Goal: Information Seeking & Learning: Learn about a topic

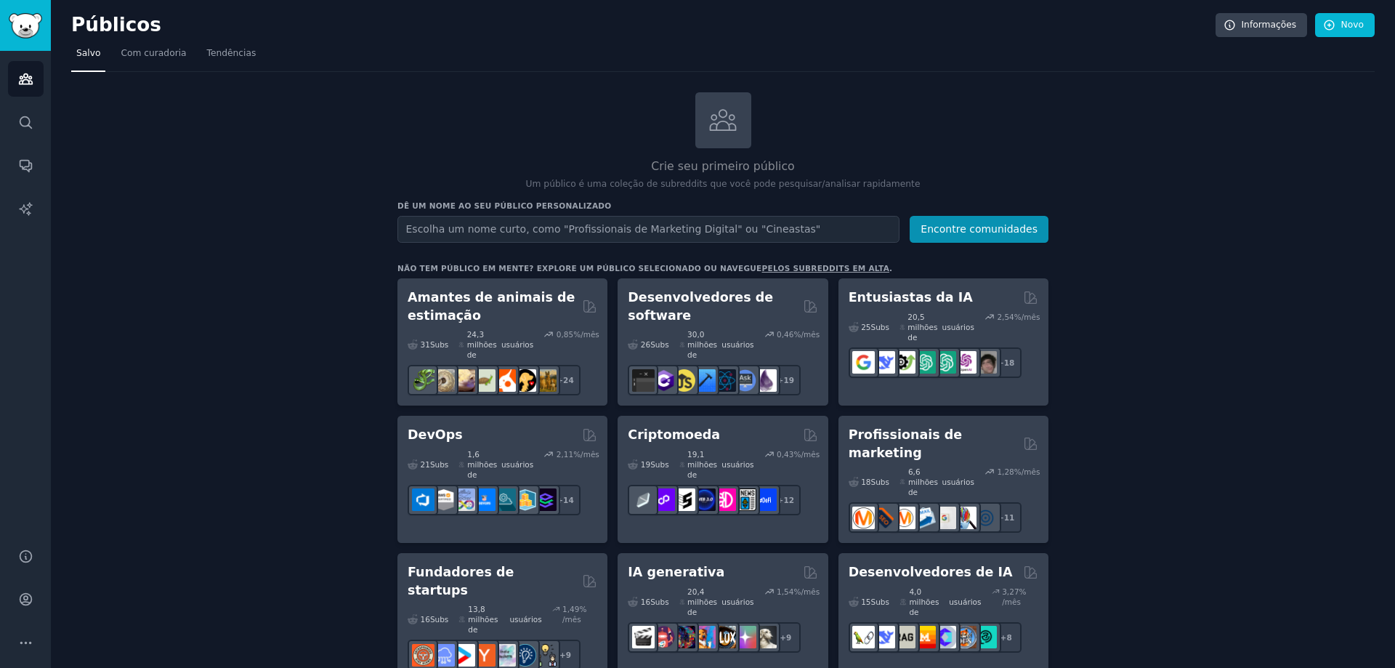
click at [685, 228] on input "text" at bounding box center [648, 229] width 502 height 27
type input "Psicologos"
click at [910, 216] on button "Encontre comunidades" at bounding box center [979, 229] width 139 height 27
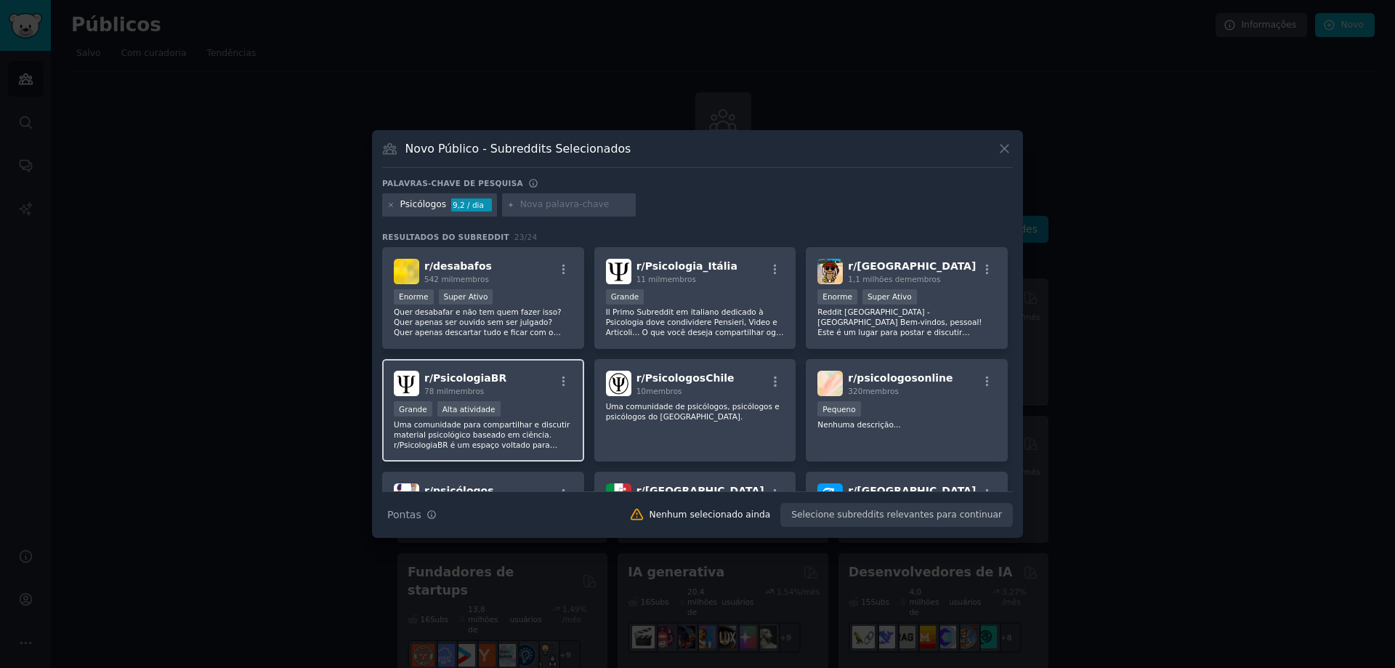
click at [550, 429] on p "Uma comunidade para compartilhar e discutir material psicológico baseado em ciê…" at bounding box center [483, 434] width 179 height 31
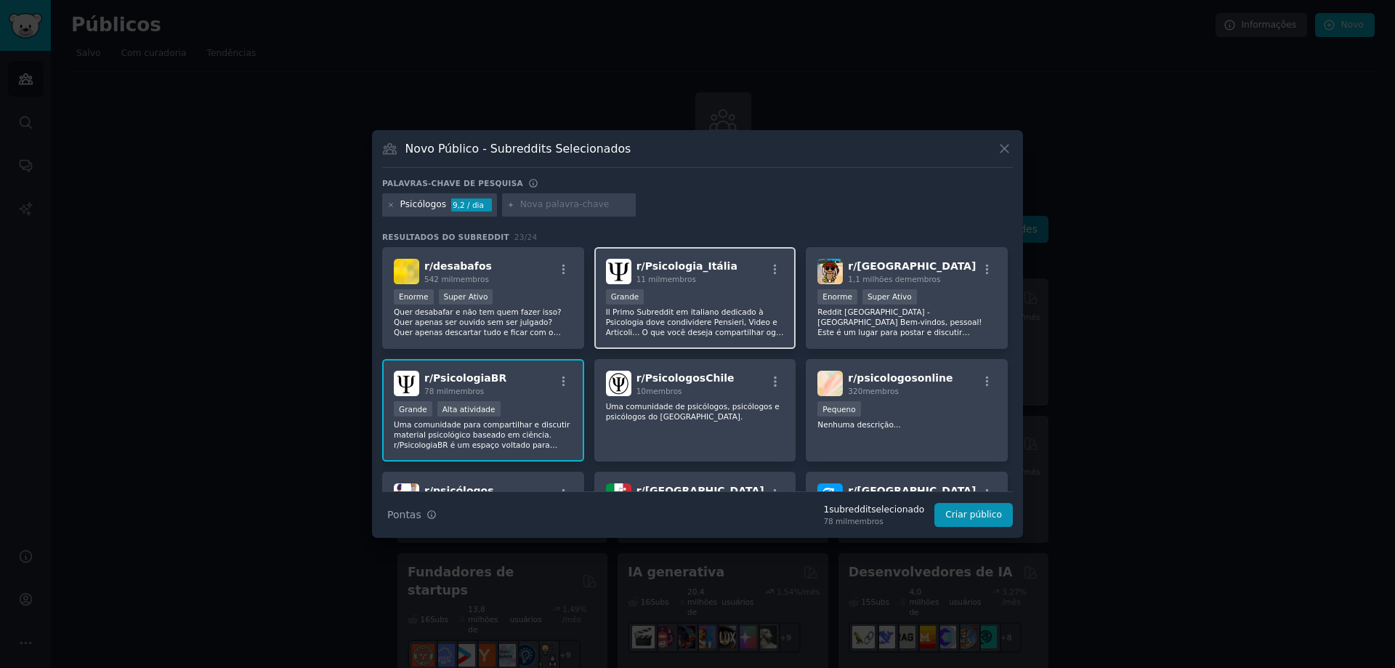
click at [700, 329] on font "Il Primo Subreddit em italiano dedicado à Psicologia dove condividere Pensieri,…" at bounding box center [695, 326] width 178 height 39
click at [704, 312] on font "Il Primo Subreddit em italiano dedicado à Psicologia dove condividere Pensieri,…" at bounding box center [695, 326] width 178 height 39
click at [669, 325] on font "Il Primo Subreddit em italiano dedicado à Psicologia dove condividere Pensieri,…" at bounding box center [695, 326] width 178 height 39
click at [652, 318] on font "Il Primo Subreddit em italiano dedicado à Psicologia dove condividere Pensieri,…" at bounding box center [695, 326] width 178 height 39
click at [691, 334] on font "Il Primo Subreddit em italiano dedicado à Psicologia dove condividere Pensieri,…" at bounding box center [695, 326] width 178 height 39
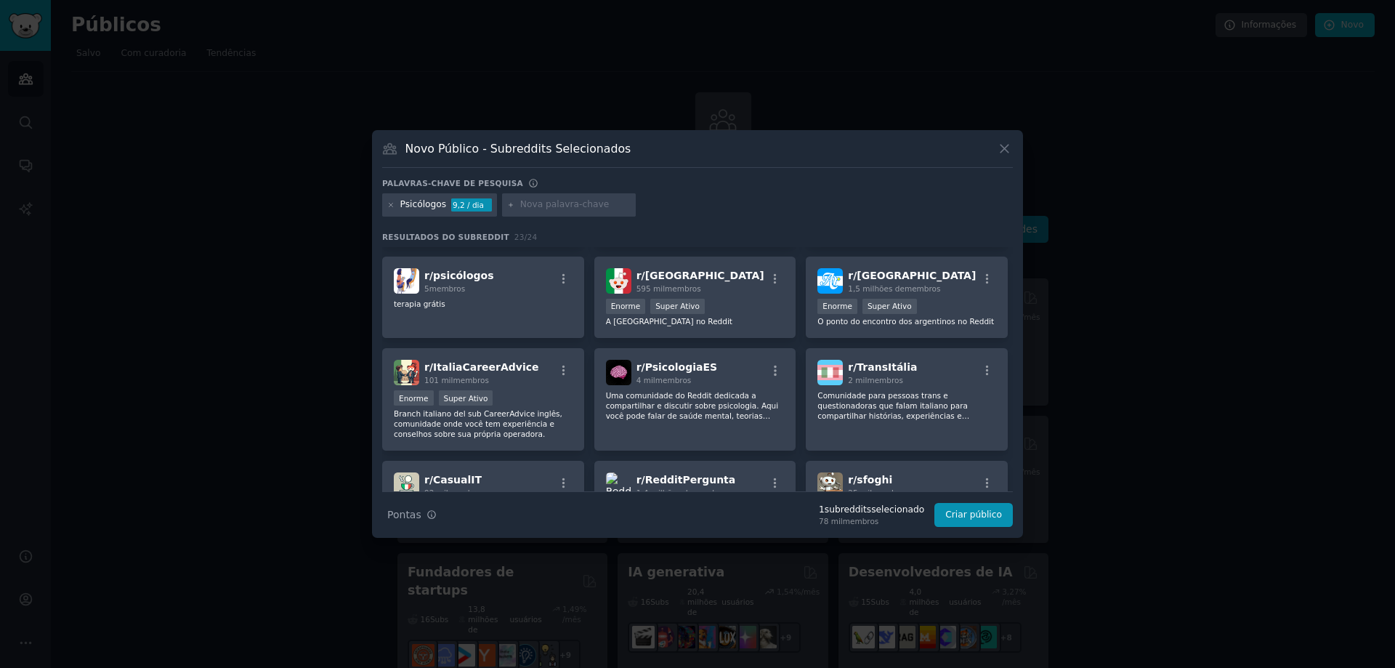
scroll to position [218, 0]
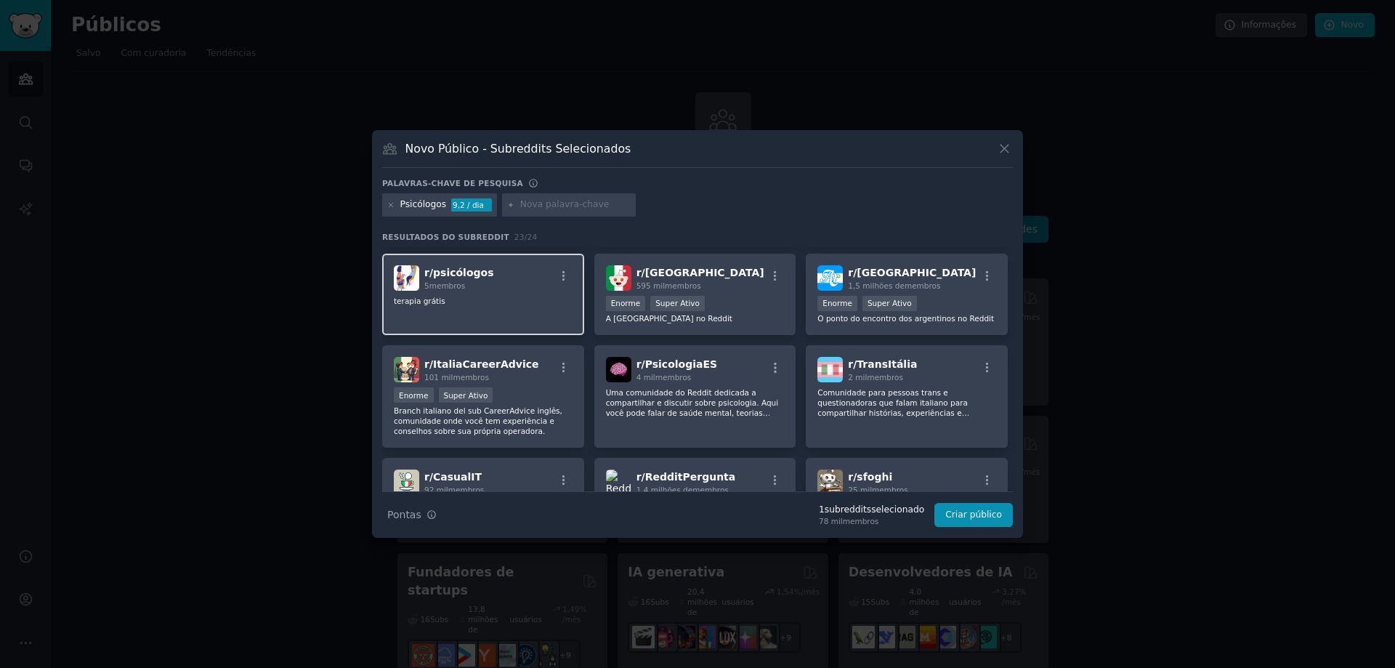
click at [537, 318] on div "r/ psicólogos 5 membros terapia grátis" at bounding box center [483, 295] width 202 height 82
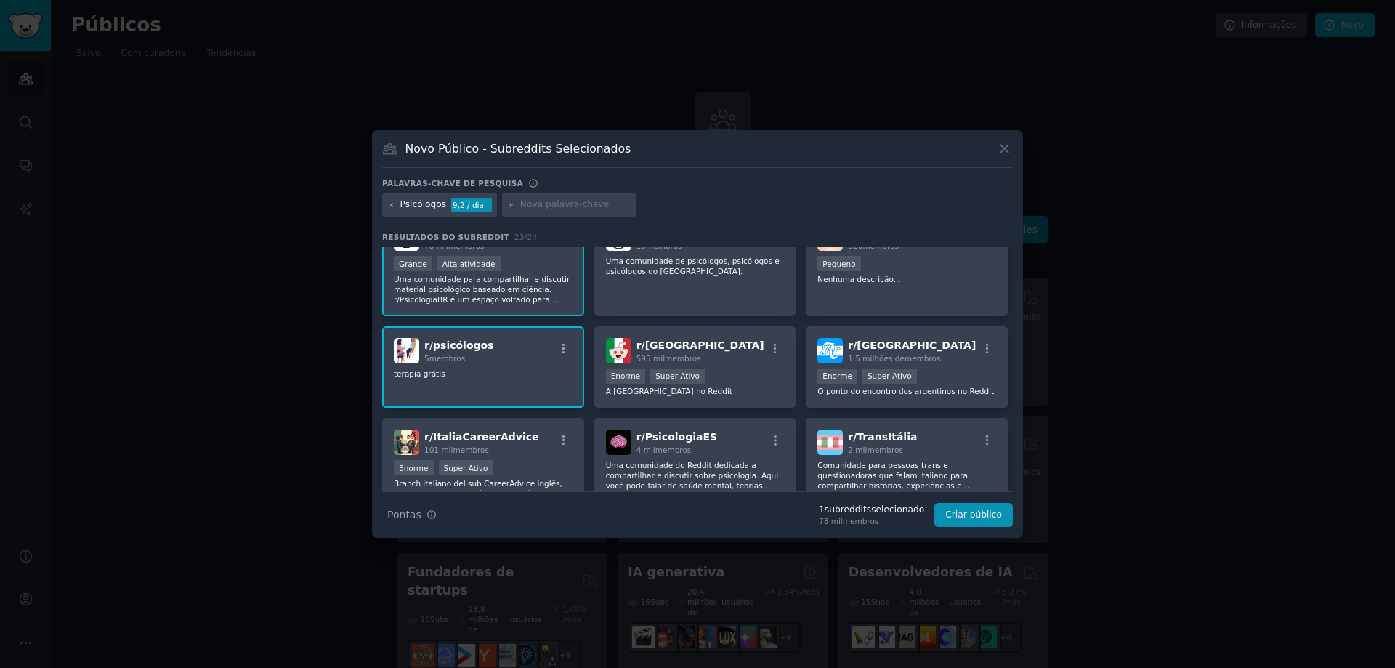
scroll to position [0, 0]
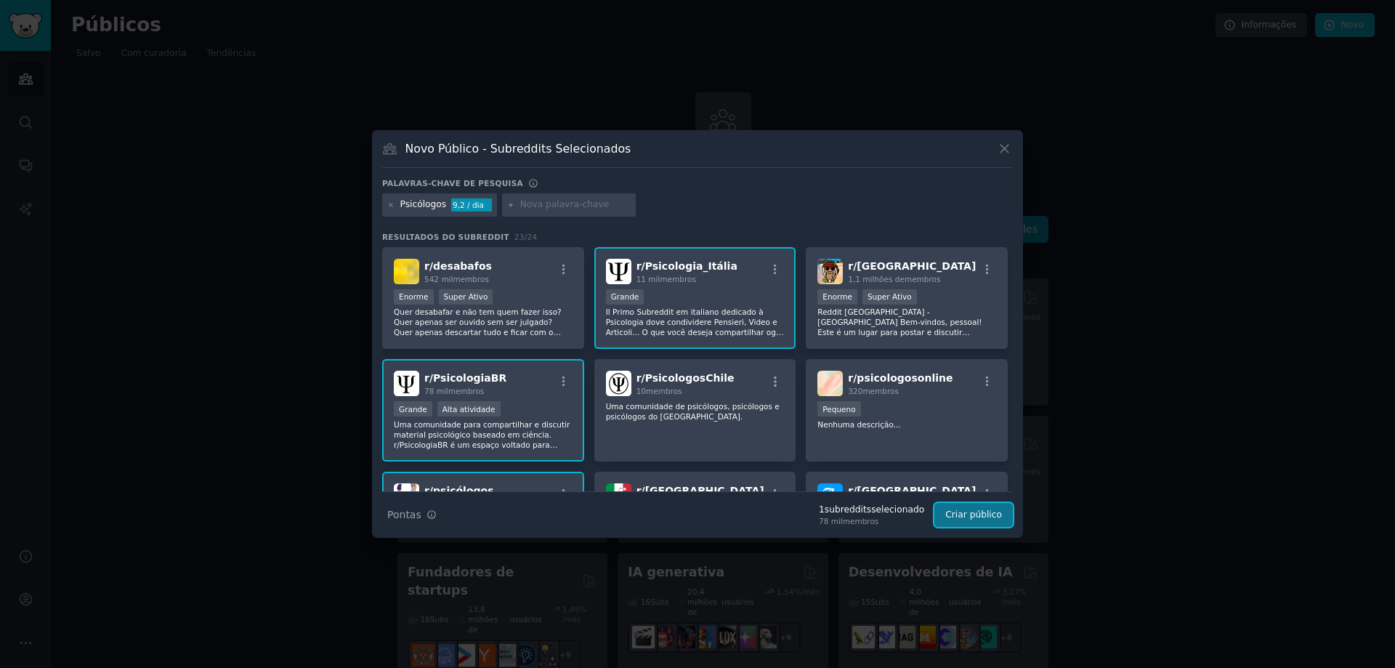
click at [970, 514] on font "Criar público" at bounding box center [973, 514] width 57 height 10
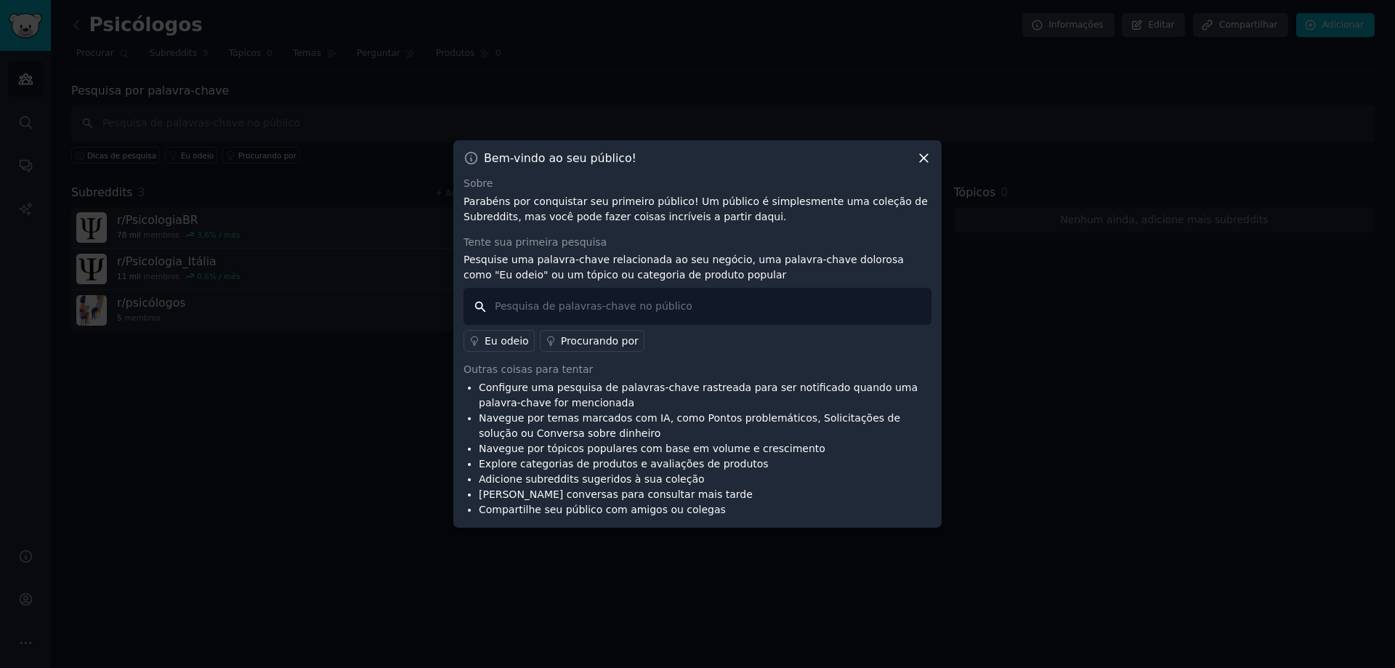
click at [697, 303] on input "text" at bounding box center [698, 306] width 468 height 37
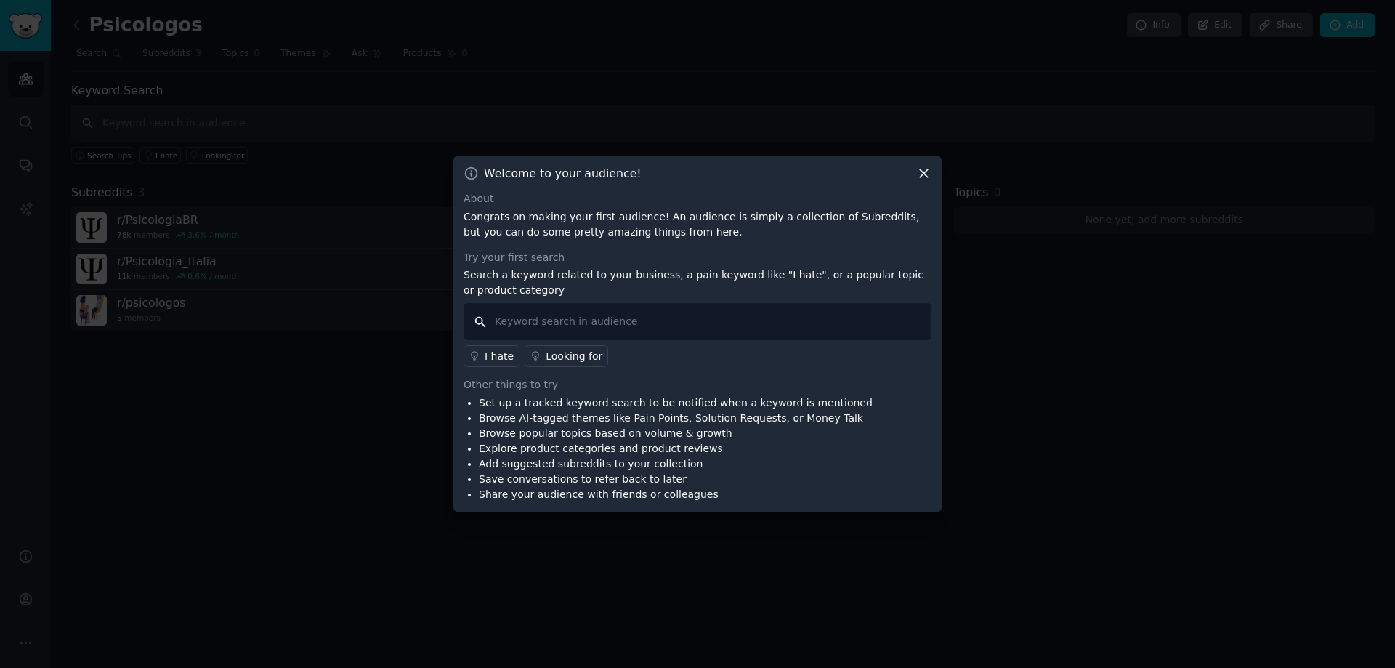
click at [573, 329] on input "text" at bounding box center [698, 321] width 468 height 37
type input "Existe um"
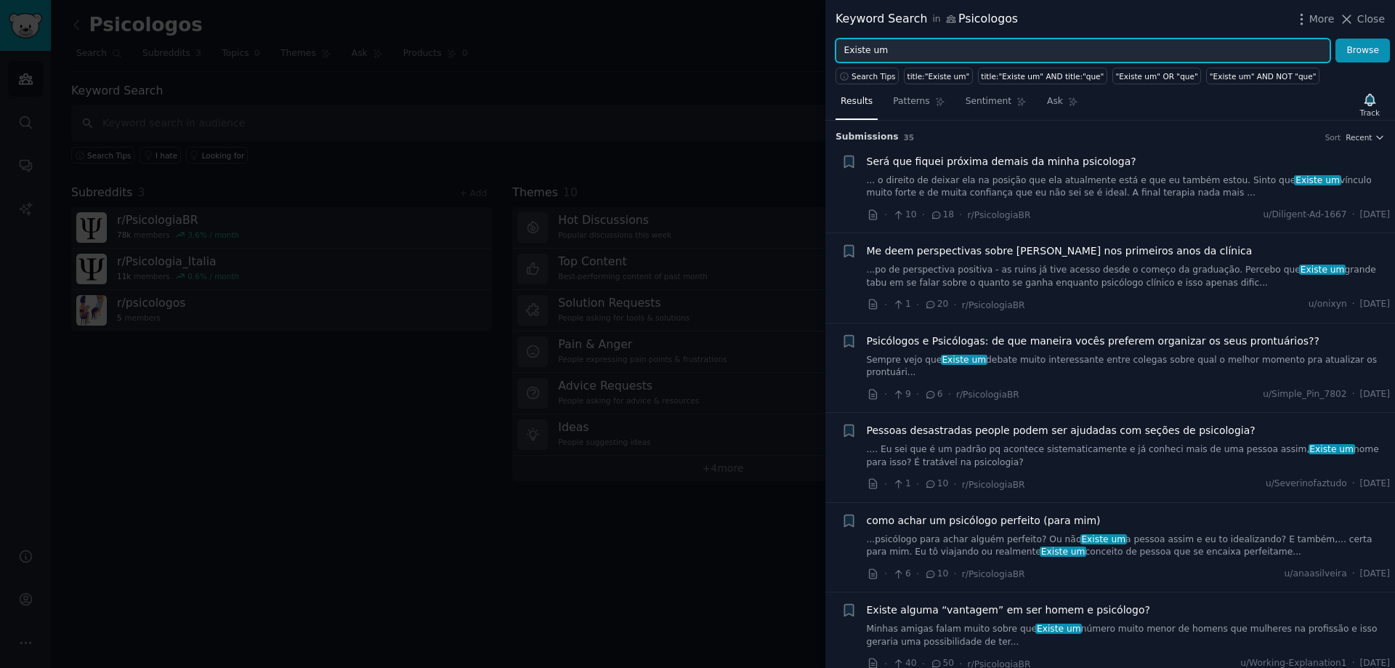
click at [948, 60] on input "Existe um" at bounding box center [1083, 51] width 495 height 25
click at [950, 56] on input "Existe um" at bounding box center [1083, 51] width 495 height 25
type input "aplicativo"
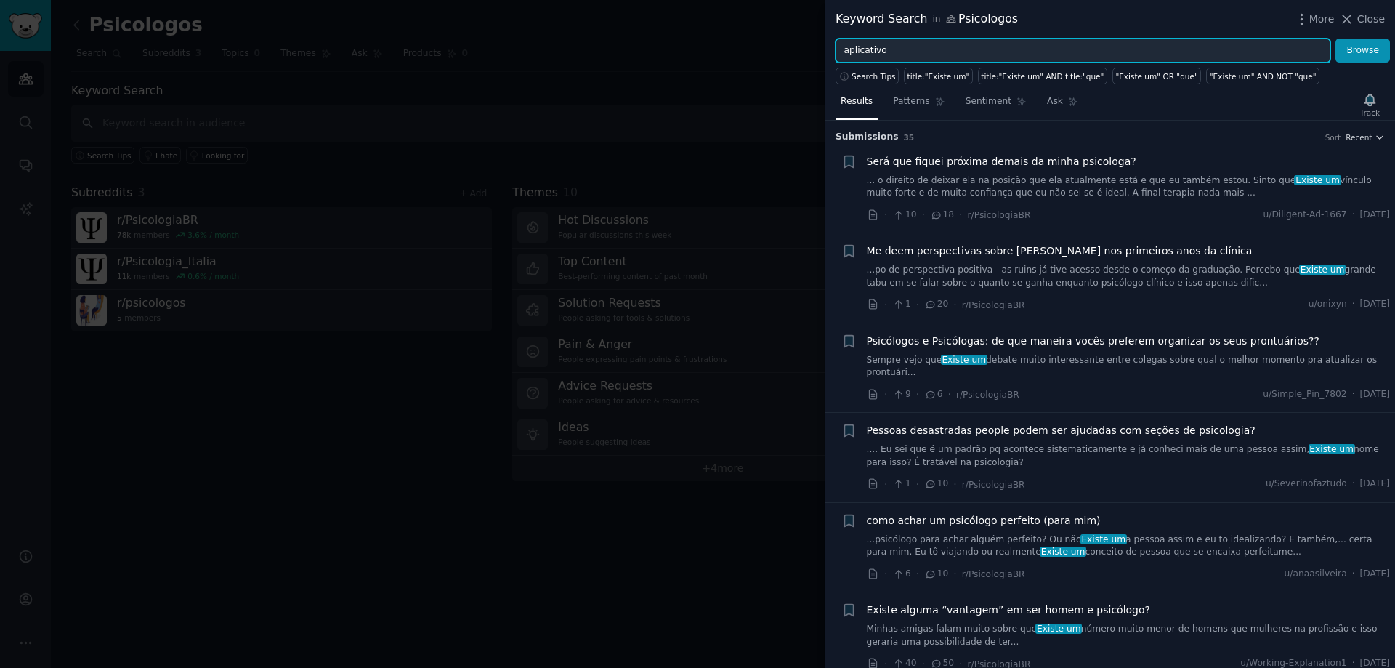
click at [1336, 39] on button "Browse" at bounding box center [1363, 51] width 54 height 25
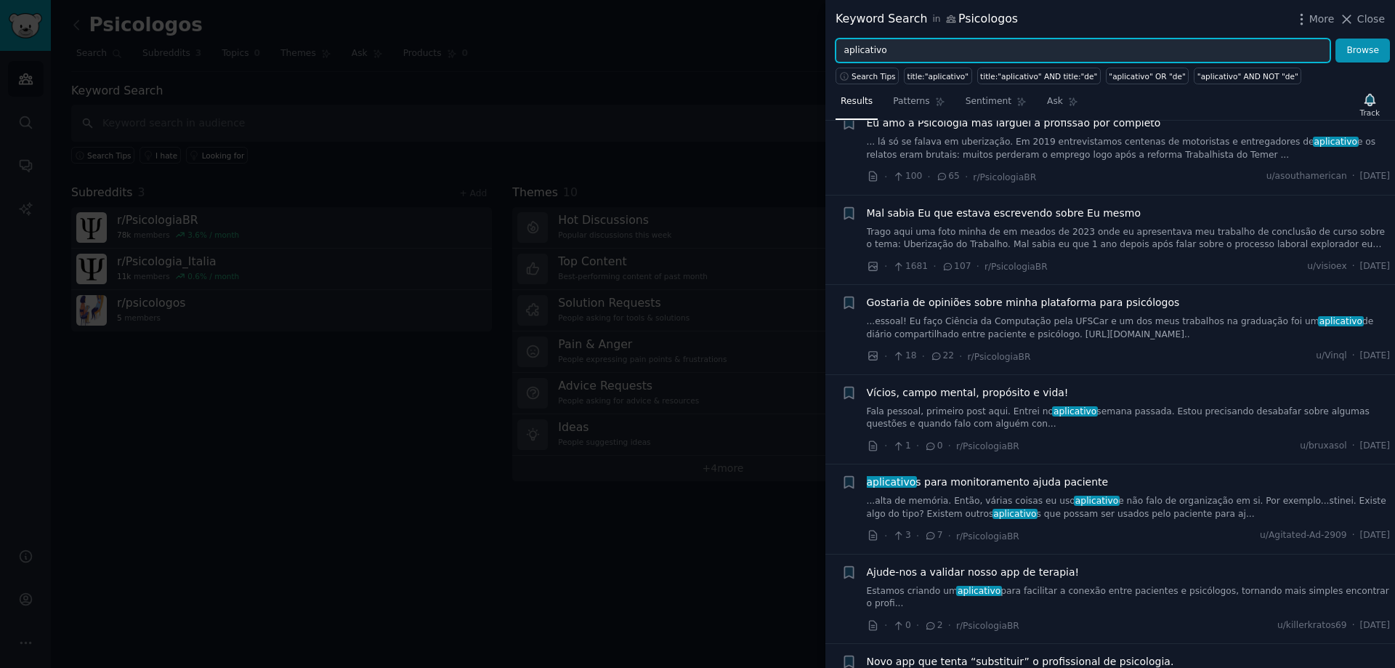
scroll to position [363, 0]
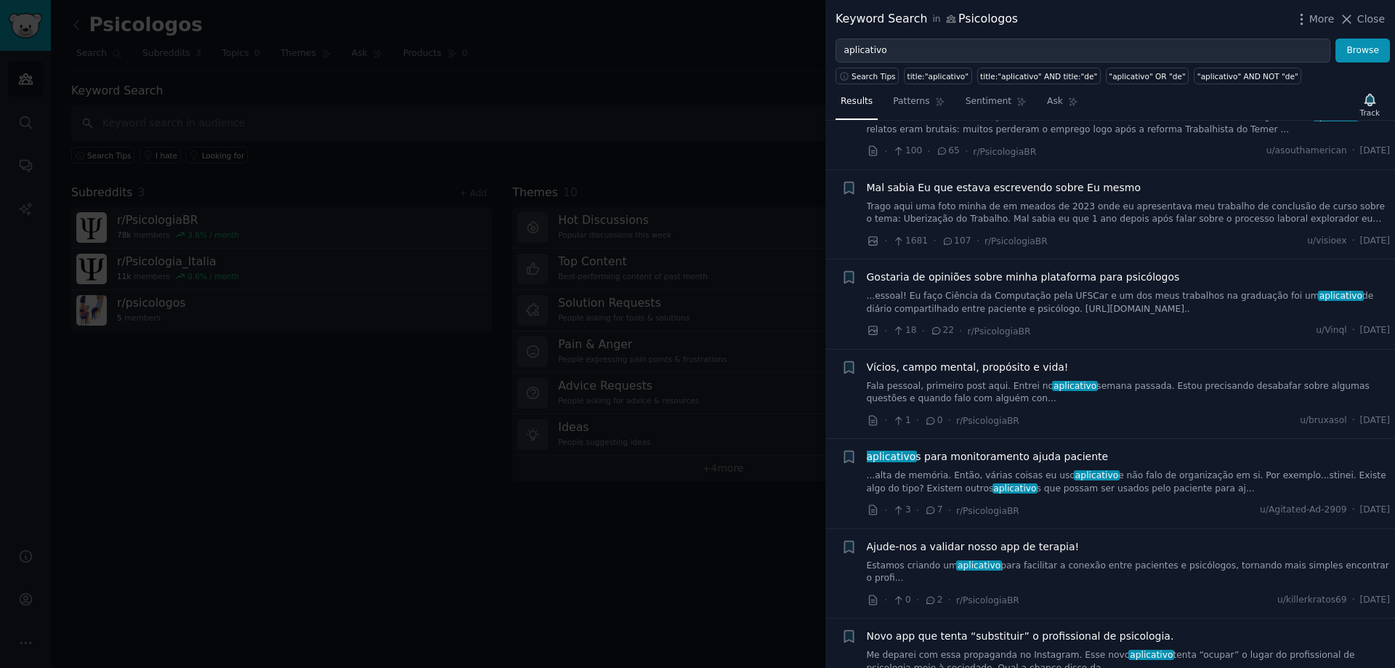
click at [1131, 315] on link "...essoal! Eu faço Ciência da Computação pela UFSCar e um dos meus trabalhos na…" at bounding box center [1129, 302] width 524 height 25
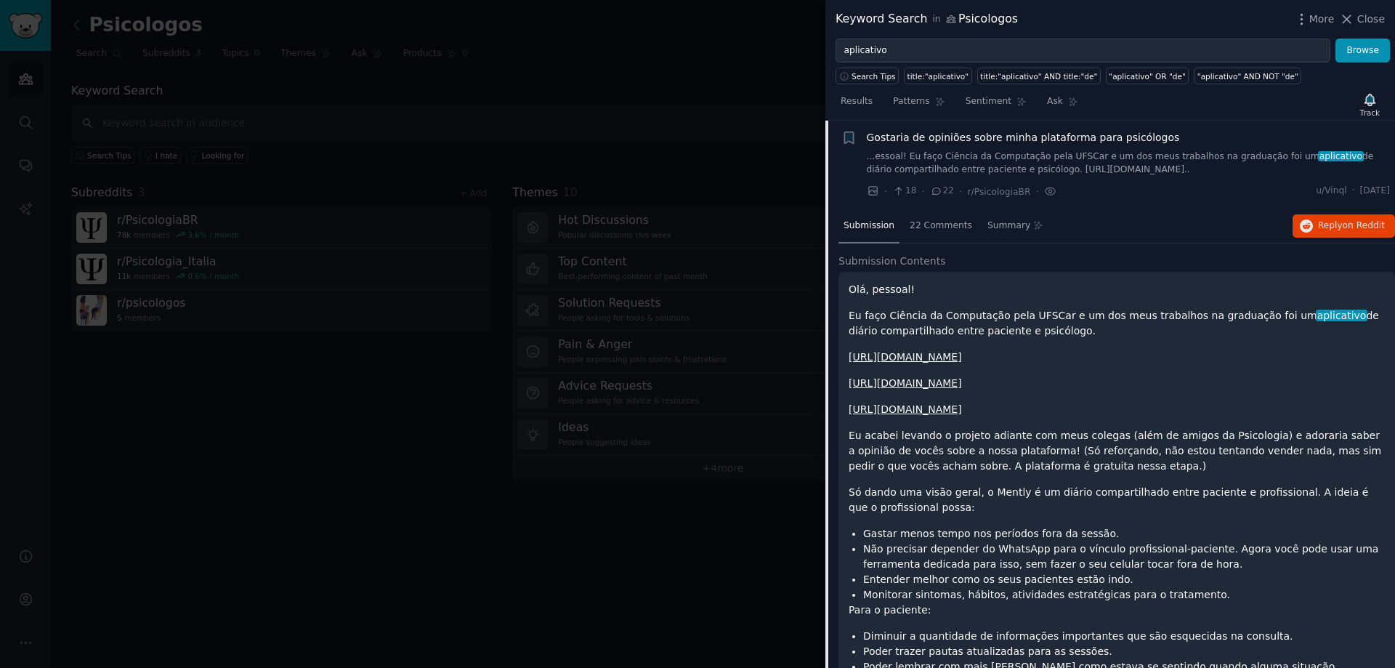
scroll to position [502, 0]
click at [1046, 260] on h2 "Submission Contents" at bounding box center [1117, 261] width 557 height 15
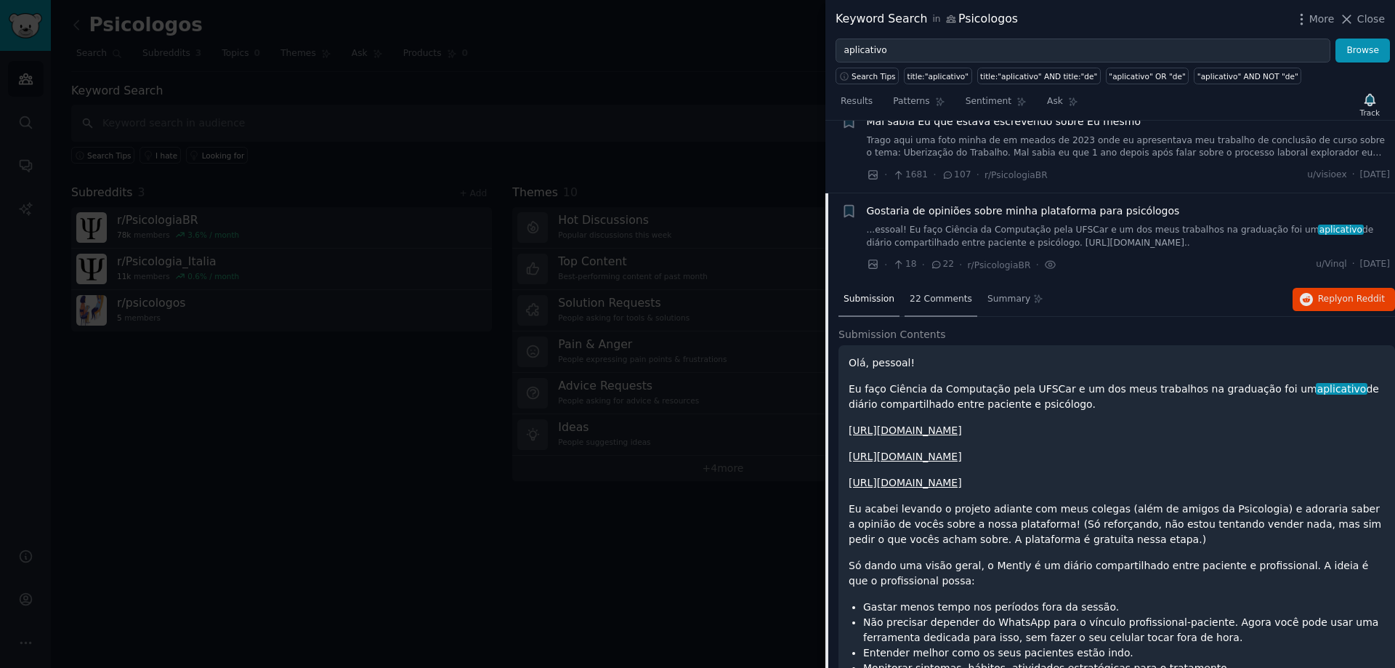
click at [922, 296] on span "22 Comments" at bounding box center [941, 299] width 62 height 13
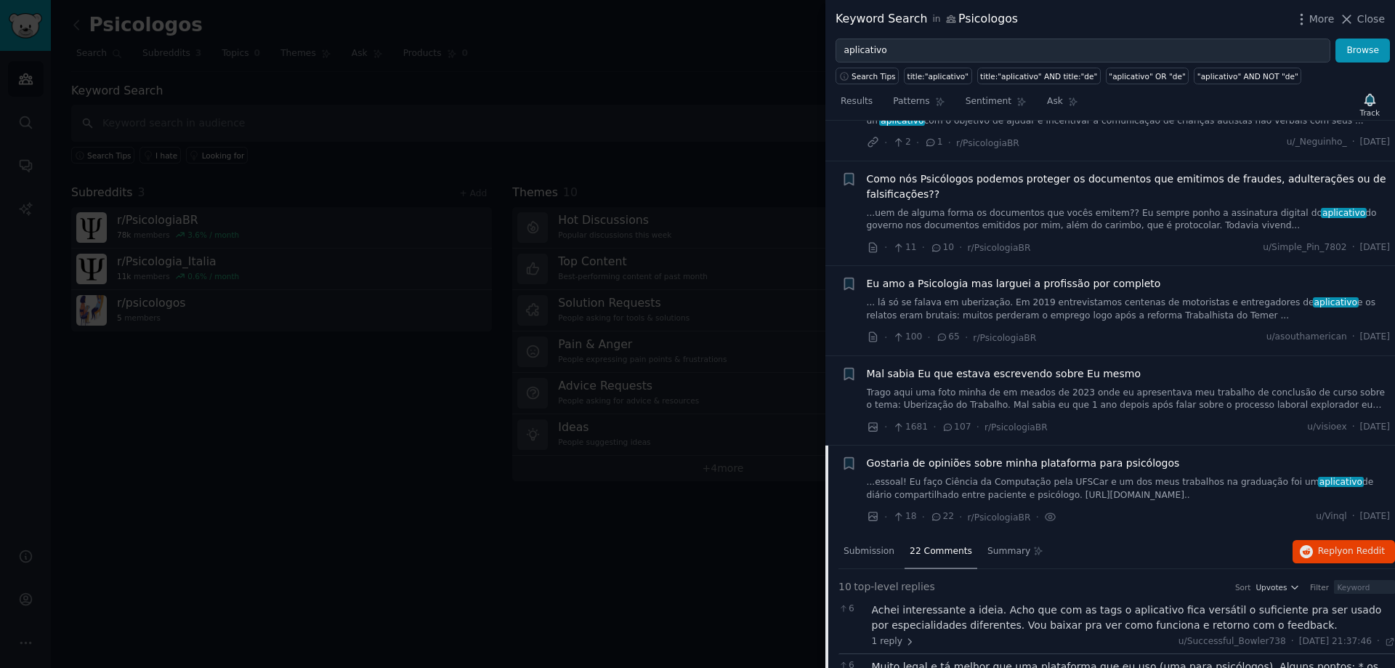
scroll to position [0, 0]
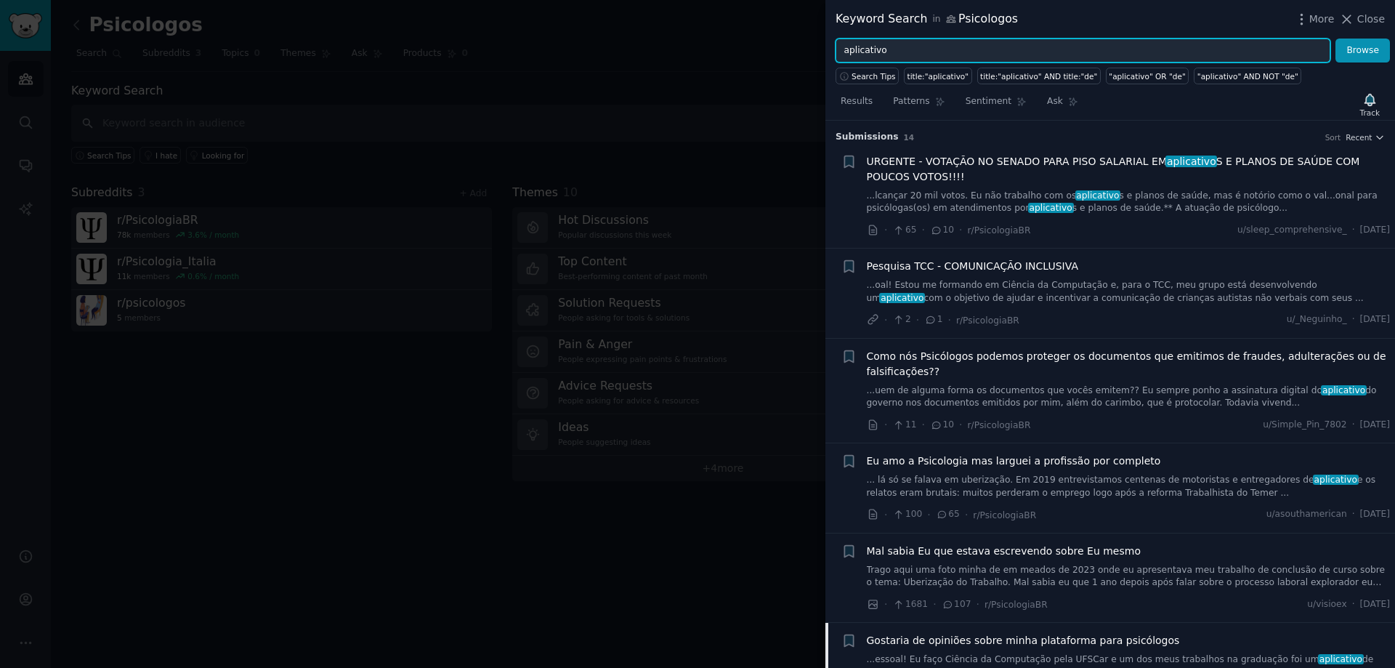
drag, startPoint x: 879, startPoint y: 51, endPoint x: 841, endPoint y: 47, distance: 38.0
click at [841, 47] on input "aplicativo" at bounding box center [1083, 51] width 495 height 25
type input "dinheiro"
click at [1336, 39] on button "Browse" at bounding box center [1363, 51] width 54 height 25
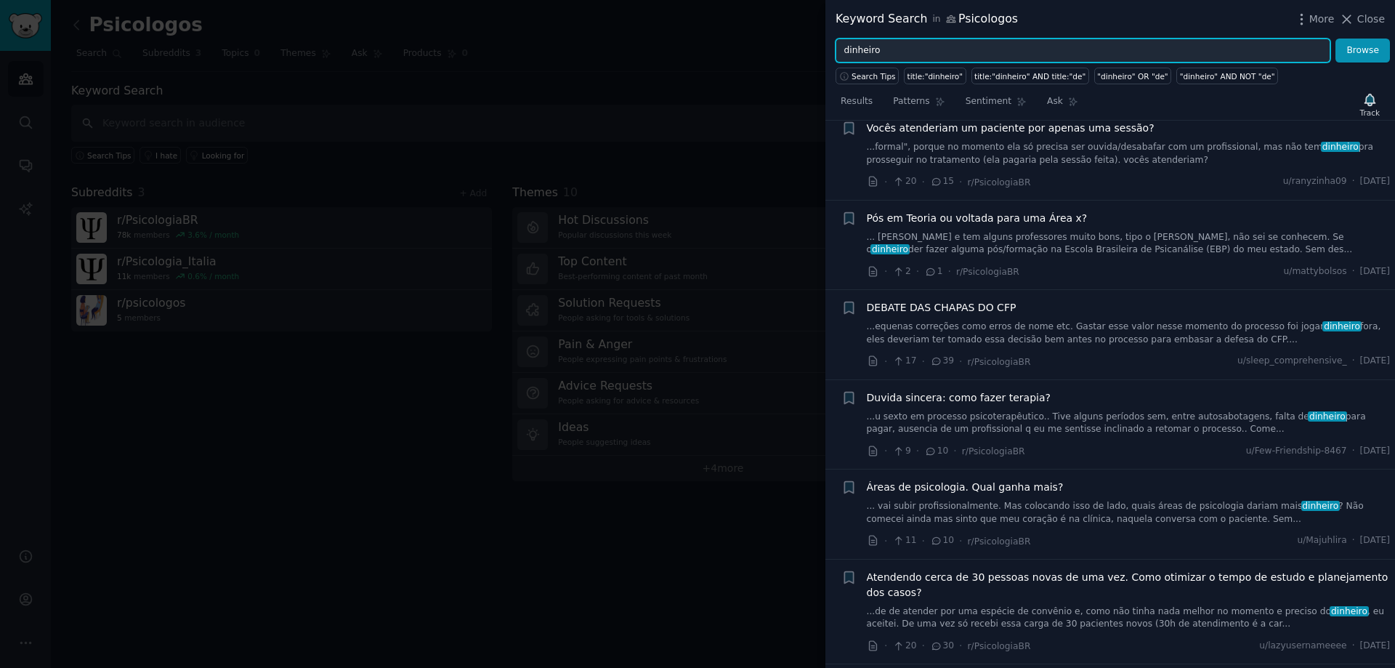
scroll to position [145, 0]
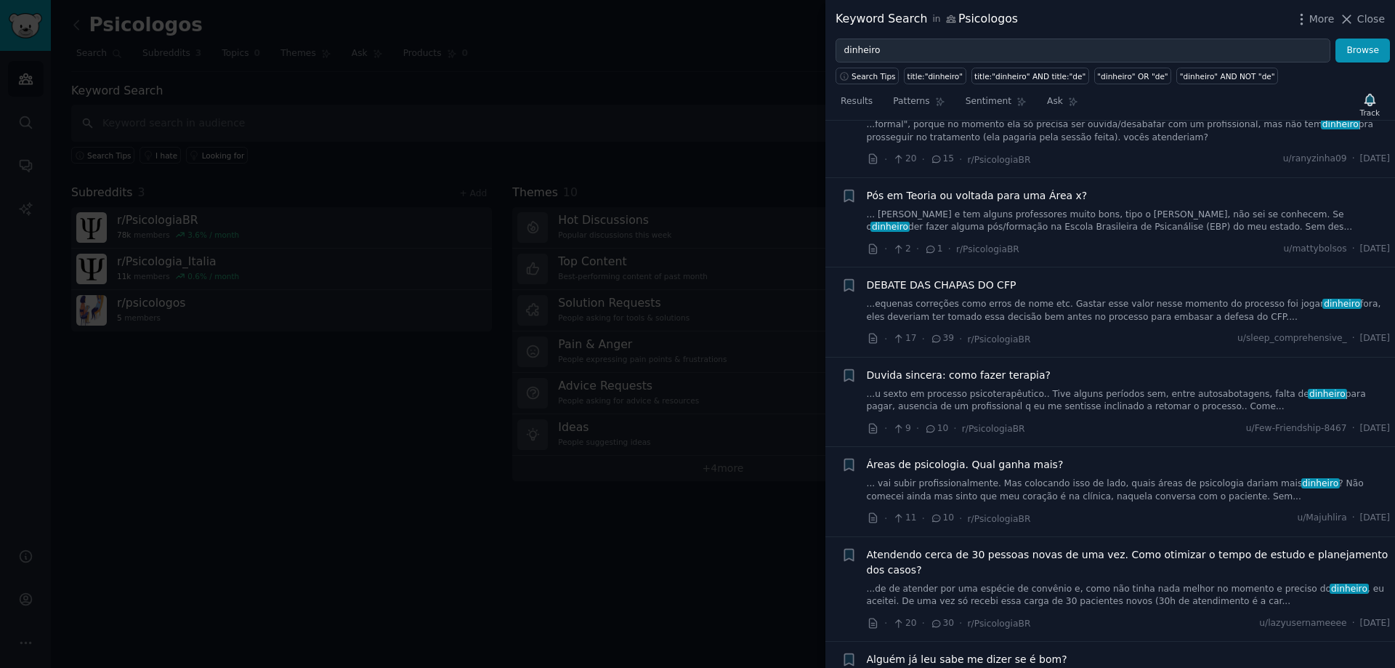
click at [669, 174] on div at bounding box center [697, 334] width 1395 height 668
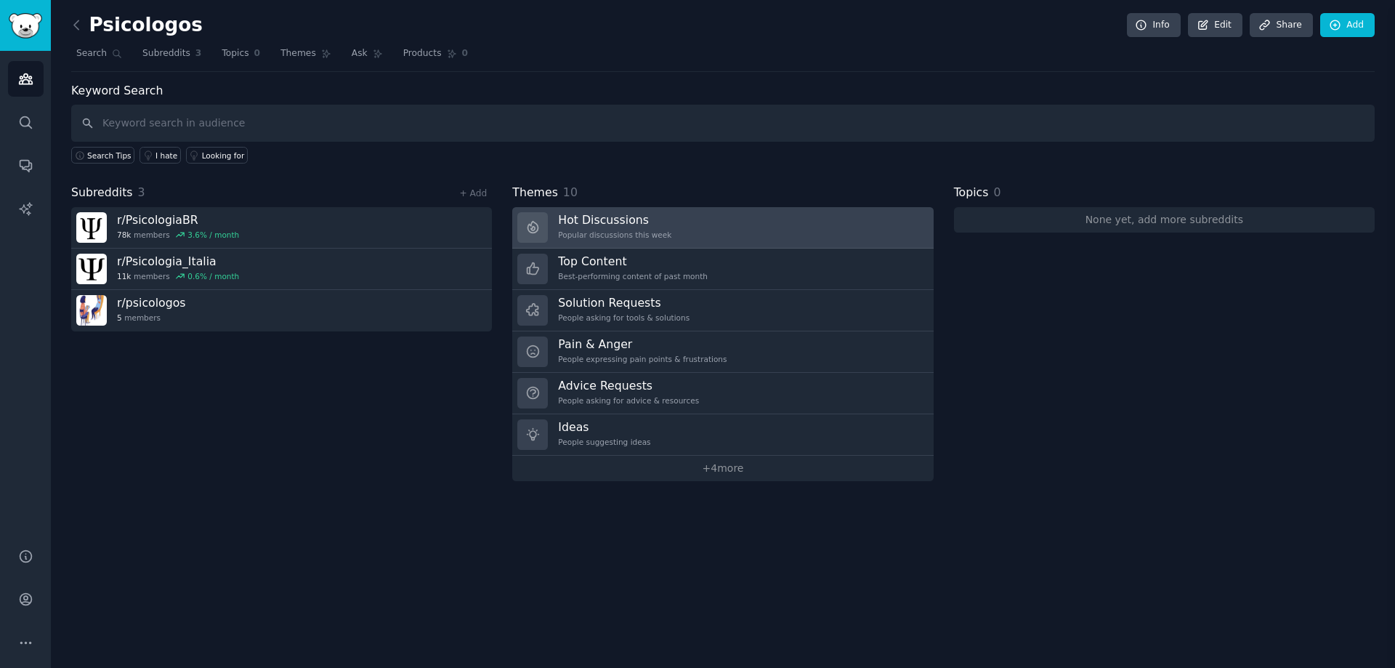
click at [665, 225] on link "Hot Discussions Popular discussions this week" at bounding box center [722, 227] width 421 height 41
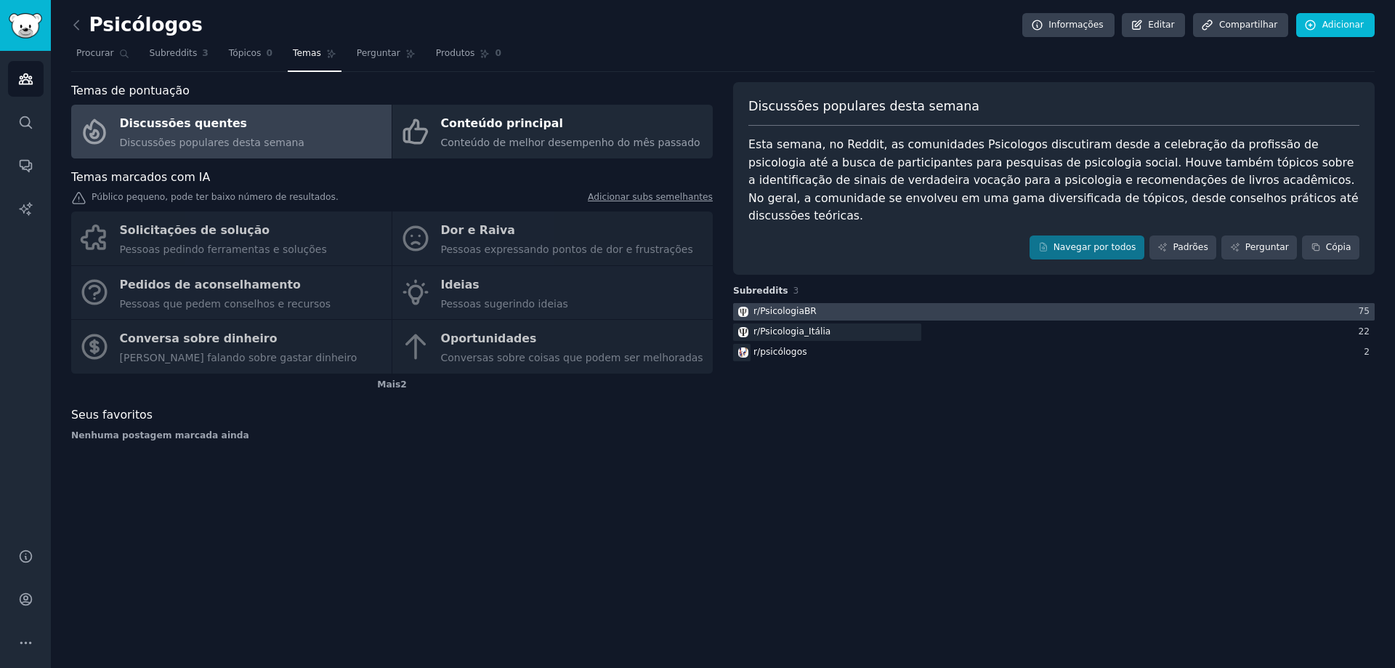
click at [928, 303] on div at bounding box center [1054, 312] width 642 height 18
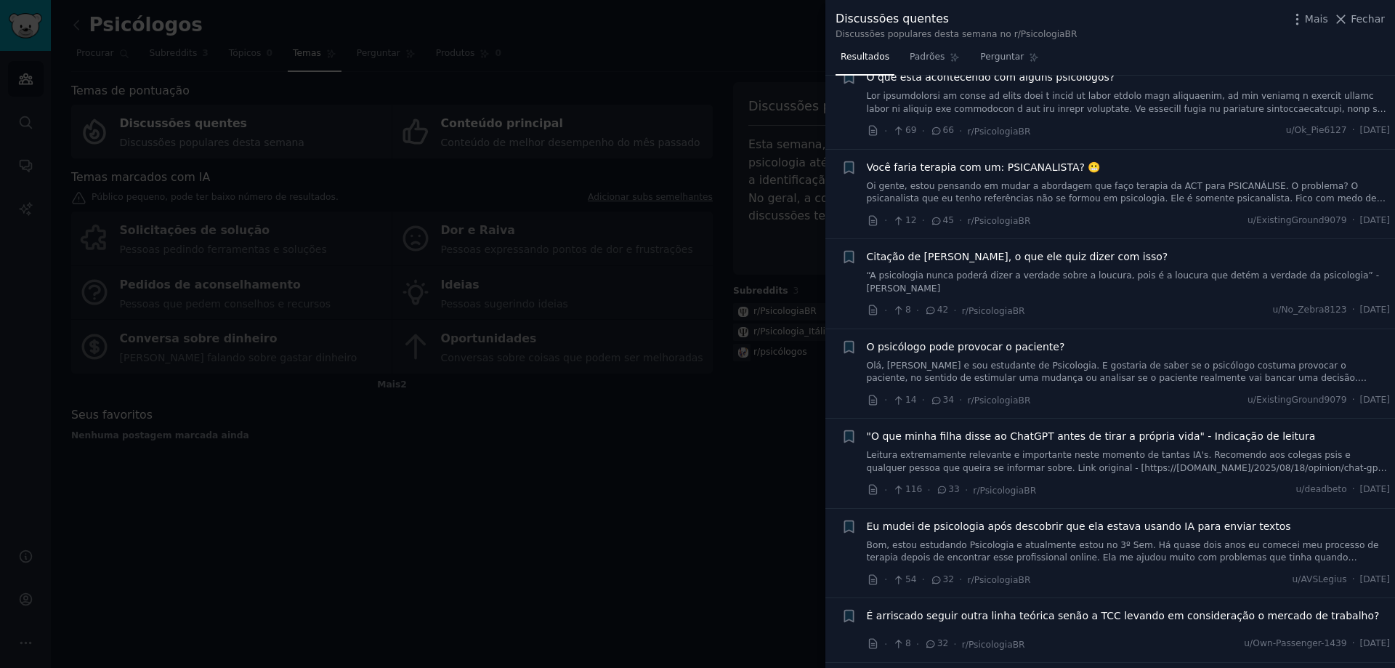
scroll to position [363, 0]
